Goal: Task Accomplishment & Management: Complete application form

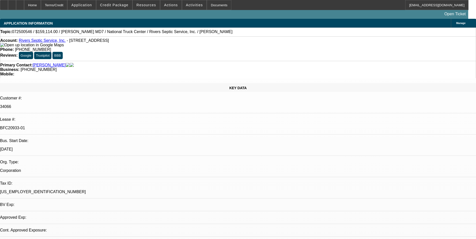
select select "0"
select select "2"
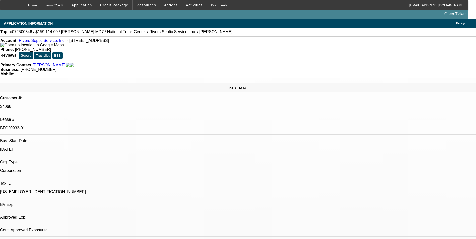
select select "0"
select select "2"
select select "0"
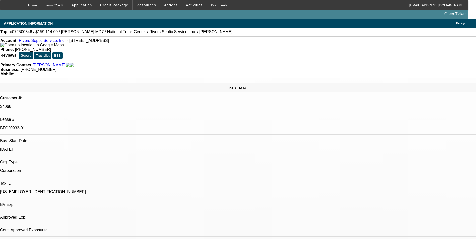
select select "2"
select select "0"
select select "1"
select select "6"
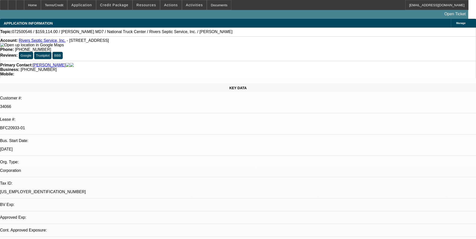
select select "1"
select select "2"
select select "6"
select select "1"
select select "2"
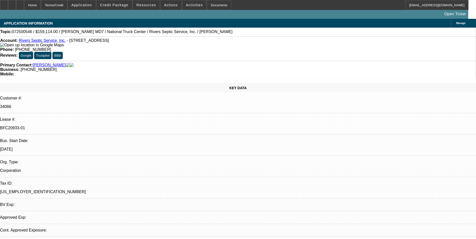
select select "6"
select select "1"
select select "2"
select select "6"
